Goal: Information Seeking & Learning: Learn about a topic

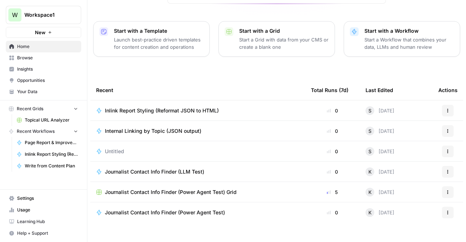
scroll to position [74, 0]
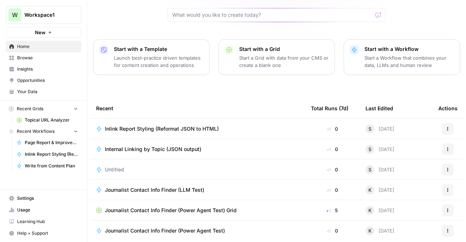
click at [155, 146] on span "Internal Linking by Topic (JSON output)" at bounding box center [153, 149] width 97 height 7
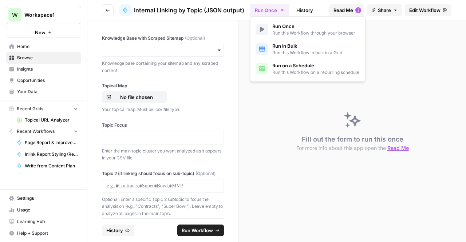
click at [281, 8] on icon "button" at bounding box center [282, 10] width 6 height 6
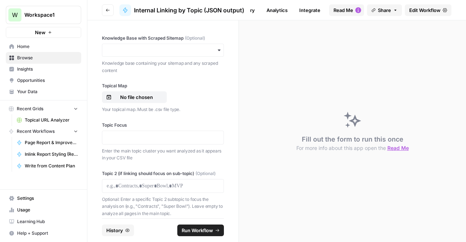
click at [252, 9] on link "History" at bounding box center [246, 10] width 25 height 12
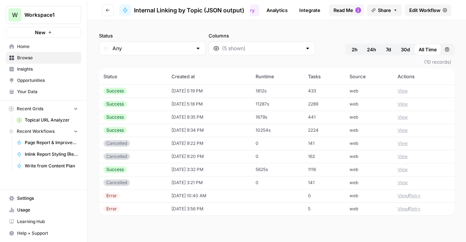
click at [315, 99] on td "2289" at bounding box center [325, 104] width 42 height 13
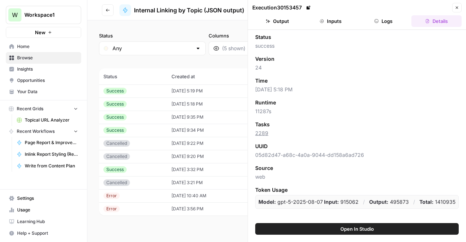
click at [278, 24] on button "Output" at bounding box center [277, 21] width 50 height 12
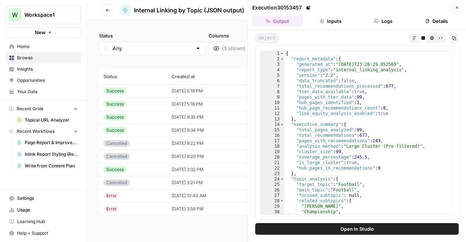
click at [301, 78] on div "{ "report_metadata" : { "generated_at" : "[DATE]T23:26:29.052569" , "report_typ…" at bounding box center [366, 138] width 165 height 175
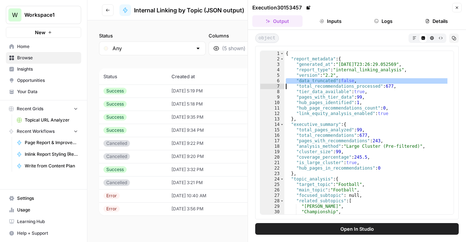
click at [301, 78] on div "{ "report_metadata" : { "generated_at" : "[DATE]T23:26:29.052569" , "report_typ…" at bounding box center [366, 138] width 165 height 175
click at [315, 111] on div "{ "report_metadata" : { "generated_at" : "[DATE]T23:26:29.052569" , "report_typ…" at bounding box center [366, 138] width 165 height 175
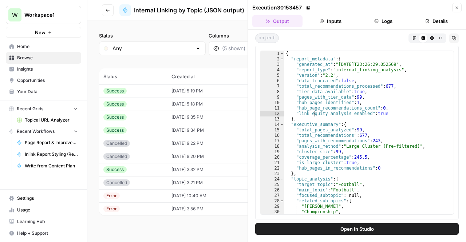
click at [315, 111] on div "{ "report_metadata" : { "generated_at" : "[DATE]T23:26:29.052569" , "report_typ…" at bounding box center [366, 138] width 165 height 175
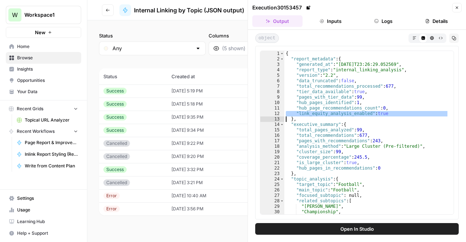
click at [315, 111] on div "{ "report_metadata" : { "generated_at" : "[DATE]T23:26:29.052569" , "report_typ…" at bounding box center [366, 138] width 165 height 175
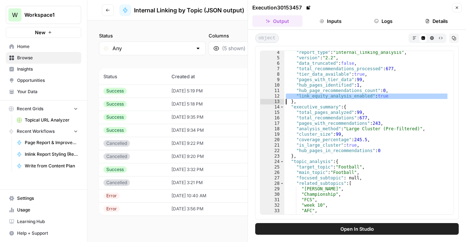
scroll to position [1, 0]
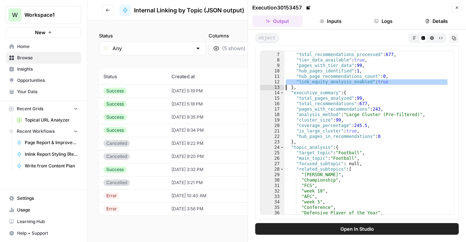
click at [379, 123] on div ""data_truncated" : false , "total_recommendations_processed" : 677 , "tier_data…" at bounding box center [366, 134] width 165 height 175
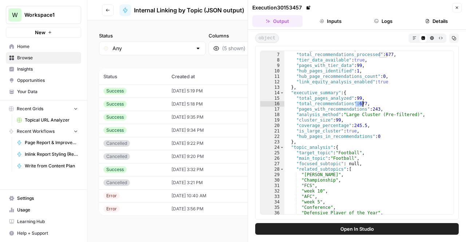
drag, startPoint x: 355, startPoint y: 105, endPoint x: 362, endPoint y: 104, distance: 6.6
click at [362, 104] on div ""data_truncated" : false , "total_recommendations_processed" : 677 , "tier_data…" at bounding box center [366, 134] width 165 height 175
type textarea "**********"
click at [362, 104] on div ""data_truncated" : false , "total_recommendations_processed" : 677 , "tier_data…" at bounding box center [366, 133] width 164 height 164
click at [355, 104] on div ""data_truncated" : false , "total_recommendations_processed" : 677 , "tier_data…" at bounding box center [366, 134] width 165 height 175
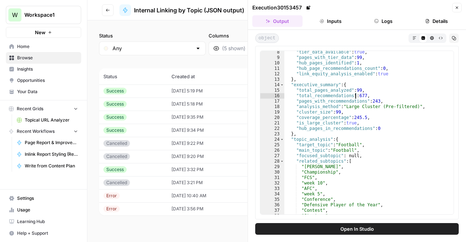
scroll to position [0, 0]
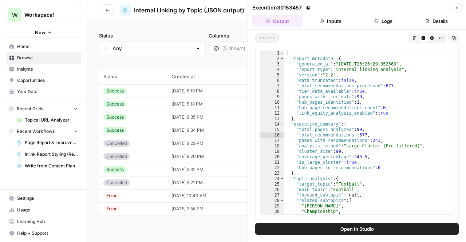
click at [457, 8] on icon "button" at bounding box center [457, 8] width 3 height 3
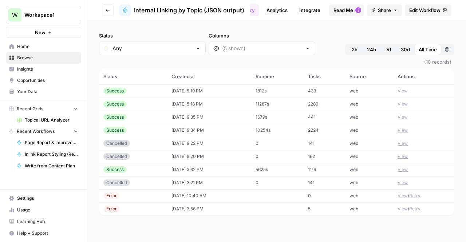
click at [339, 5] on button "Read Me" at bounding box center [346, 10] width 35 height 12
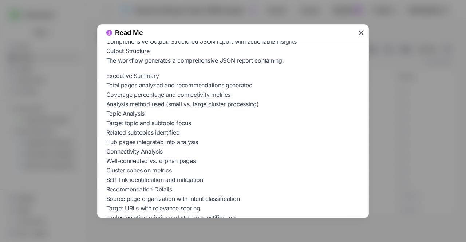
scroll to position [763, 0]
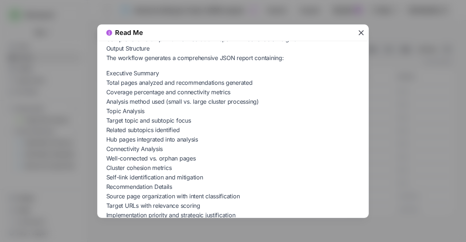
click at [358, 33] on icon "button" at bounding box center [361, 32] width 9 height 9
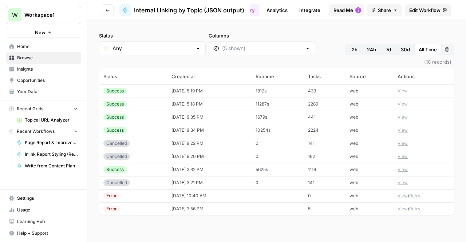
click at [124, 95] on td "Success" at bounding box center [133, 90] width 68 height 13
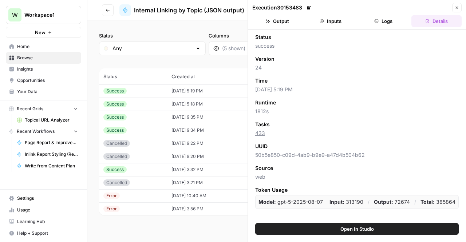
click at [110, 10] on button "Go back" at bounding box center [108, 10] width 12 height 12
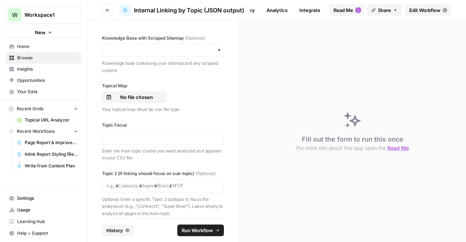
click at [32, 96] on link "Your Data" at bounding box center [43, 92] width 75 height 12
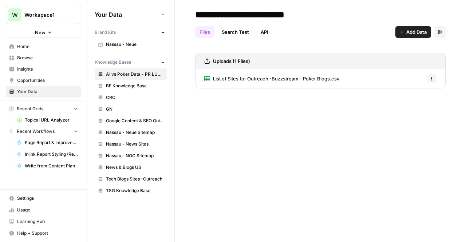
click at [130, 190] on span "TSG Knowledge Base" at bounding box center [135, 191] width 58 height 7
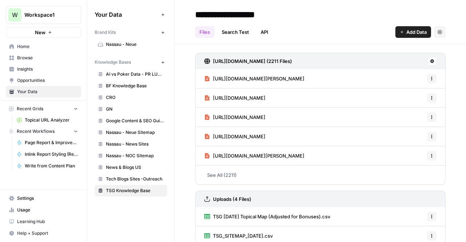
click at [406, 31] on span "Add Data" at bounding box center [416, 31] width 20 height 7
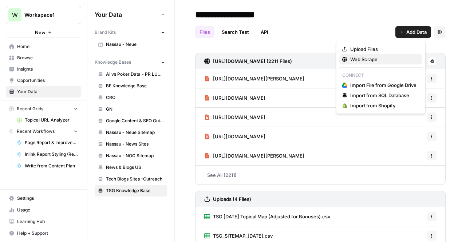
click at [361, 59] on span "Web Scrape" at bounding box center [383, 59] width 66 height 7
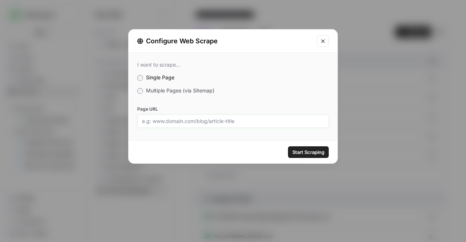
click at [213, 119] on input "Page URL" at bounding box center [233, 121] width 182 height 7
paste input "[URL][DOMAIN_NAME]"
type input "[URL][DOMAIN_NAME]"
click at [198, 96] on div "I want to scrape... Single Page Multiple Pages (via Sitemap) Page URL [URL][DOM…" at bounding box center [233, 95] width 209 height 84
click at [189, 84] on div "I want to scrape... Single Page Multiple Pages (via Sitemap) Page URL [URL][DOM…" at bounding box center [233, 95] width 209 height 84
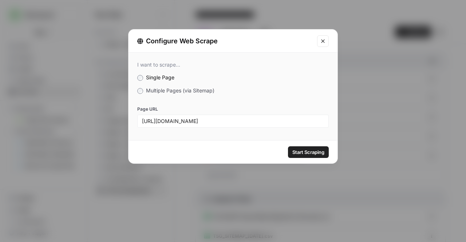
click at [184, 88] on span "Multiple Pages (via Sitemap)" at bounding box center [180, 90] width 68 height 6
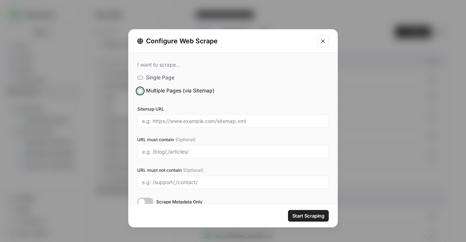
scroll to position [11, 0]
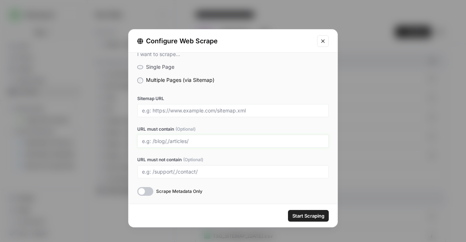
drag, startPoint x: 143, startPoint y: 138, endPoint x: 208, endPoint y: 133, distance: 65.0
click at [208, 133] on div "URL must contain (Optional)" at bounding box center [233, 137] width 192 height 22
click at [197, 144] on input "URL must contain (Optional)" at bounding box center [233, 141] width 182 height 7
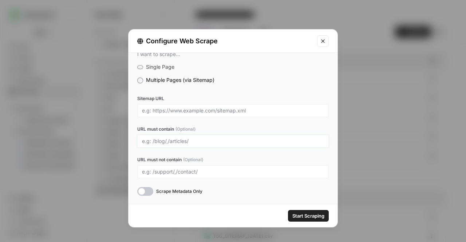
click at [157, 143] on input "URL must contain (Optional)" at bounding box center [233, 141] width 182 height 7
click at [326, 44] on button "Close modal" at bounding box center [323, 41] width 12 height 12
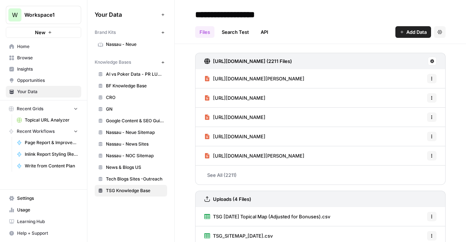
click at [231, 35] on link "Search Test" at bounding box center [235, 32] width 36 height 12
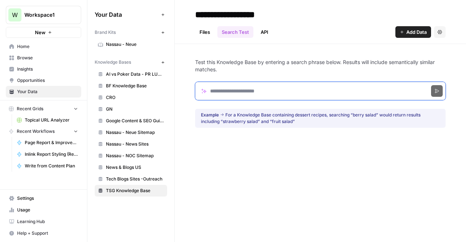
click at [232, 92] on input "Search phrase" at bounding box center [320, 91] width 251 height 18
click button "Search" at bounding box center [437, 91] width 12 height 12
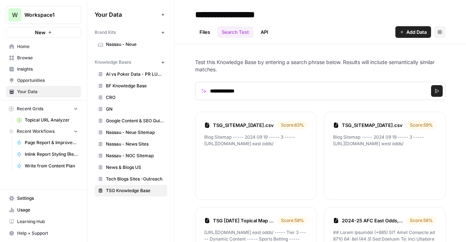
click at [308, 125] on div "Score: 63 %" at bounding box center [292, 125] width 30 height 9
click at [317, 129] on li "TSG_SITEMAP_[DATE].csv Score: 63 % Blog Sitemap ----- 2024 09 19 ----- 3 ----- …" at bounding box center [256, 156] width 122 height 88
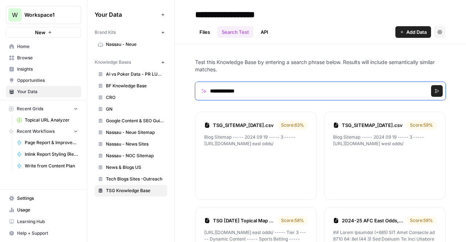
click at [223, 94] on input "**********" at bounding box center [320, 91] width 251 height 18
type input "**********"
click button "Search" at bounding box center [437, 91] width 12 height 12
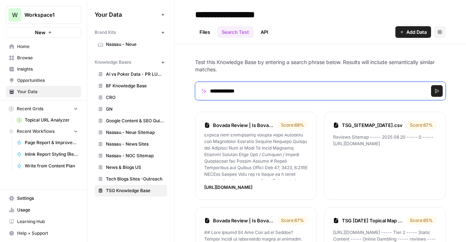
scroll to position [0, 0]
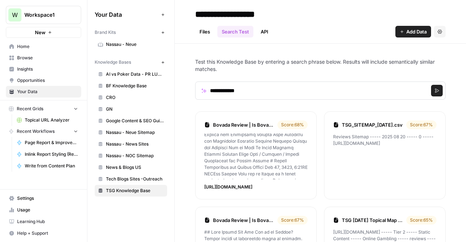
click at [227, 105] on form "**********" at bounding box center [320, 91] width 251 height 36
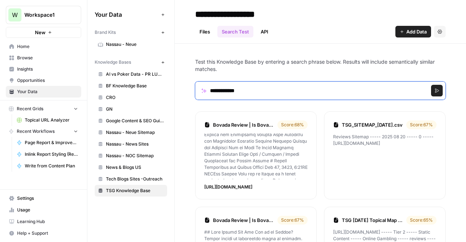
click at [231, 82] on input "**********" at bounding box center [320, 91] width 251 height 18
click button "Search" at bounding box center [437, 91] width 12 height 12
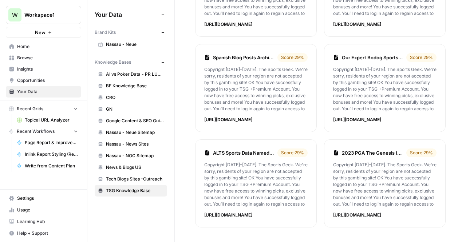
scroll to position [1021, 0]
drag, startPoint x: 324, startPoint y: 225, endPoint x: 378, endPoint y: 197, distance: 60.9
drag, startPoint x: 378, startPoint y: 197, endPoint x: 441, endPoint y: 123, distance: 97.9
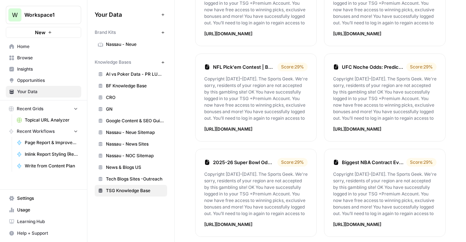
scroll to position [0, 0]
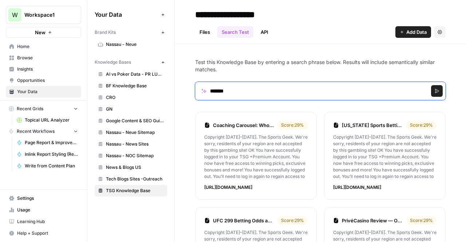
click at [243, 85] on input "*******" at bounding box center [320, 91] width 251 height 18
click button "Search" at bounding box center [437, 91] width 12 height 12
click at [228, 91] on input "**********" at bounding box center [320, 91] width 251 height 18
type input "**********"
click button "Search" at bounding box center [437, 91] width 12 height 12
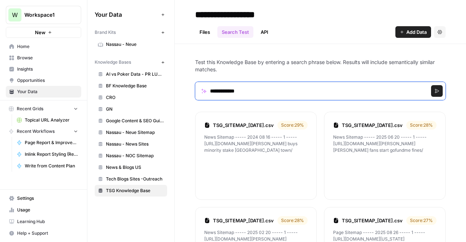
click at [280, 87] on input "**********" at bounding box center [320, 91] width 251 height 18
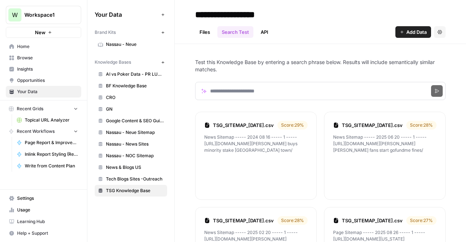
click at [197, 32] on link "Files" at bounding box center [204, 32] width 19 height 12
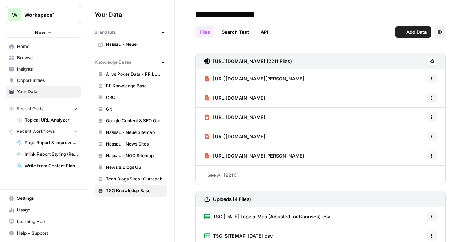
click at [219, 169] on link "See All (2211)" at bounding box center [320, 175] width 251 height 19
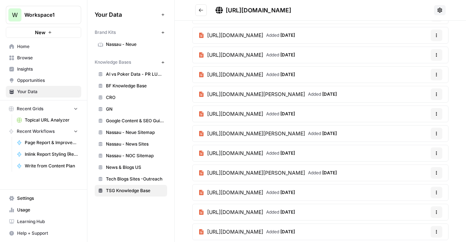
scroll to position [608, 0]
